Goal: Task Accomplishment & Management: Manage account settings

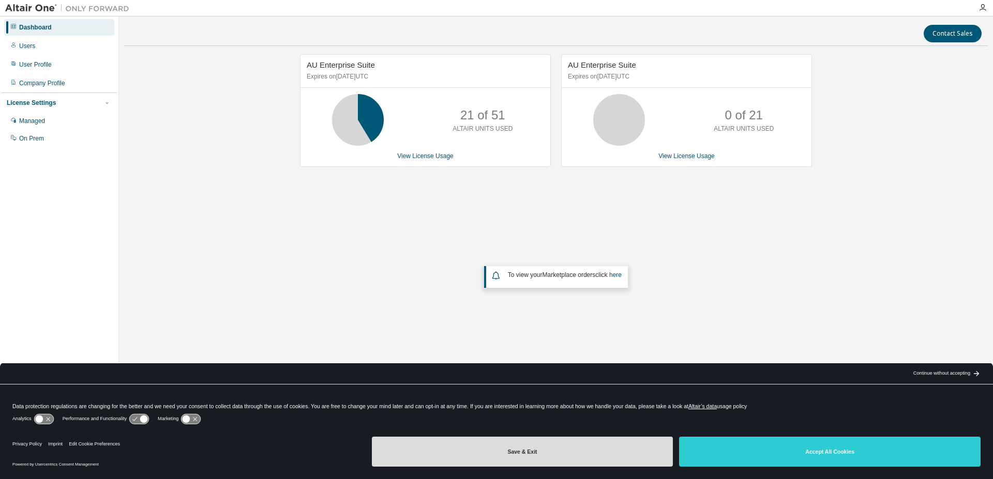
click at [561, 448] on button "Save & Exit" at bounding box center [523, 452] width 302 height 30
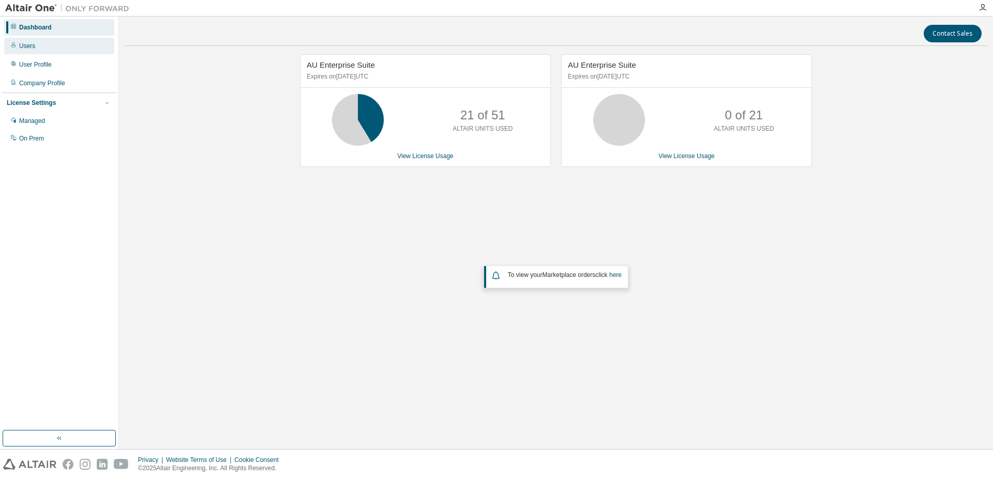
click at [41, 51] on div "Users" at bounding box center [59, 46] width 110 height 17
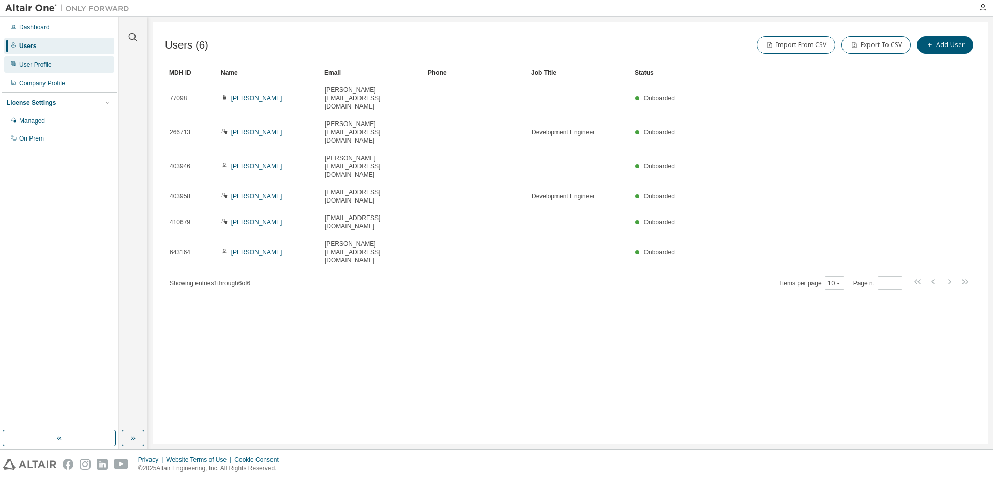
click at [57, 72] on div "User Profile" at bounding box center [59, 64] width 110 height 17
